Goal: Check status

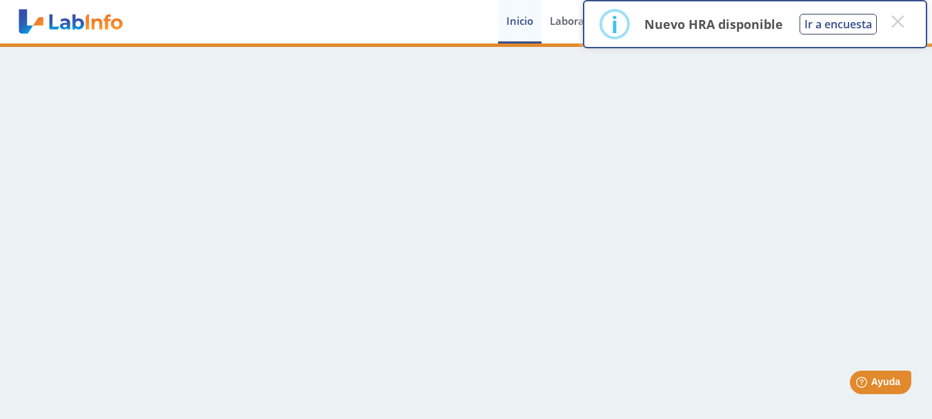
click at [556, 297] on main at bounding box center [466, 230] width 932 height 375
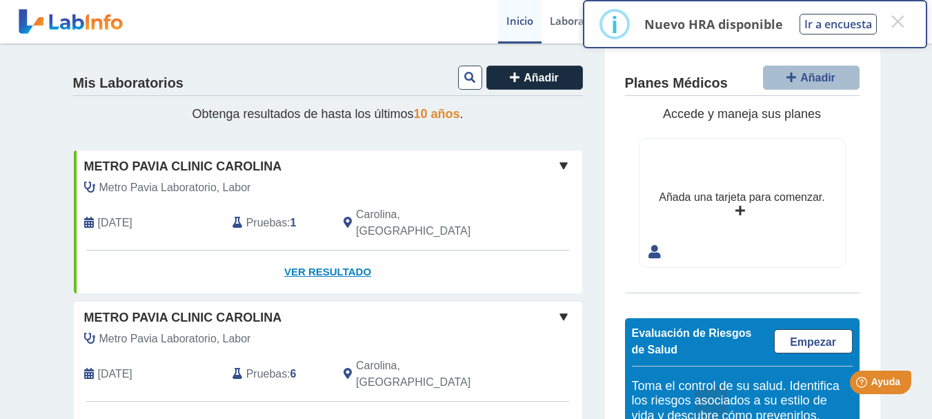
click at [338, 253] on link "Ver Resultado" at bounding box center [328, 271] width 509 height 43
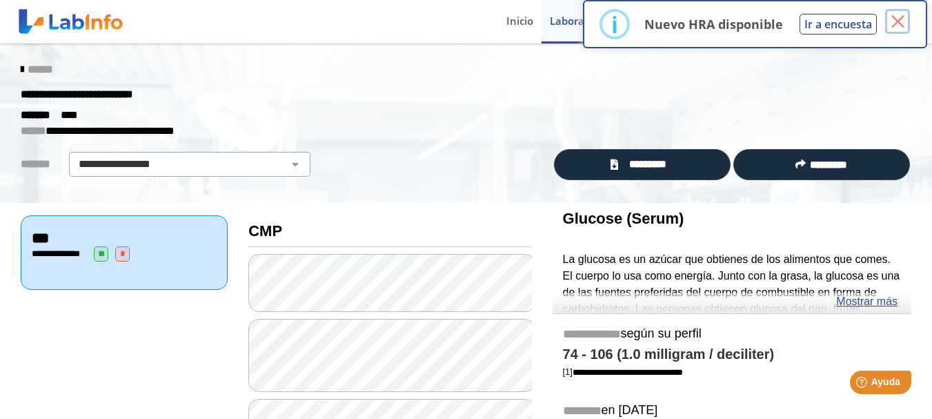
click at [901, 24] on button "×" at bounding box center [897, 21] width 25 height 25
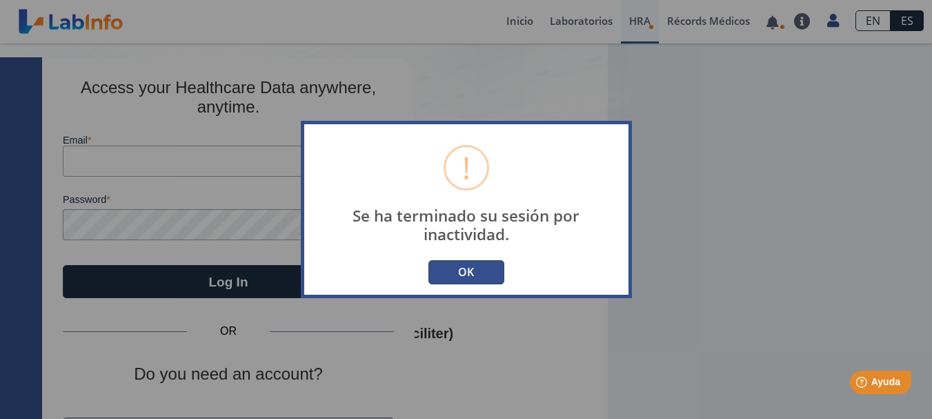
type input "[EMAIL_ADDRESS][DOMAIN_NAME]"
